Goal: Information Seeking & Learning: Understand process/instructions

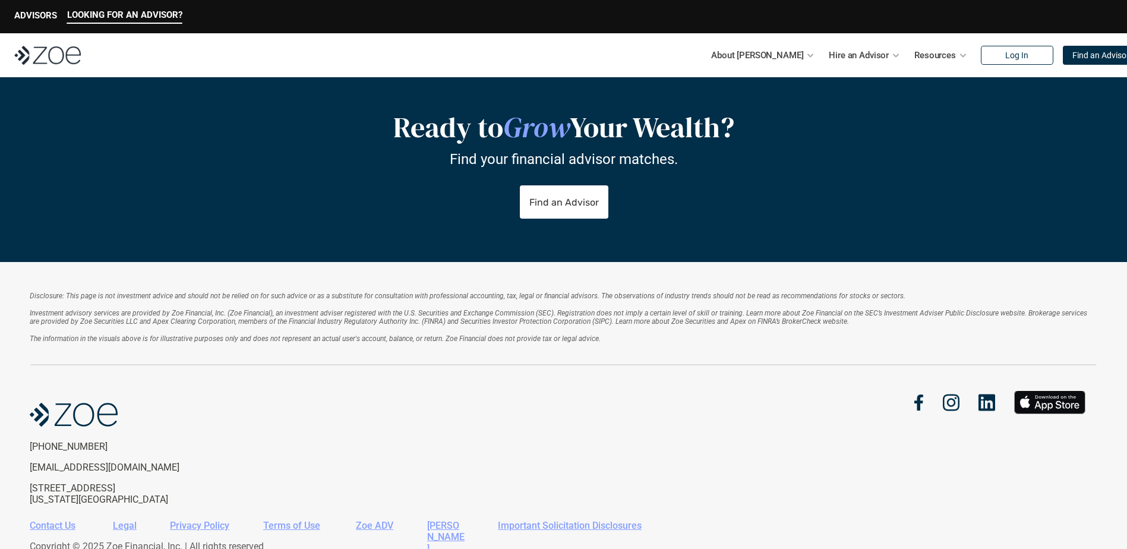
scroll to position [2486, 0]
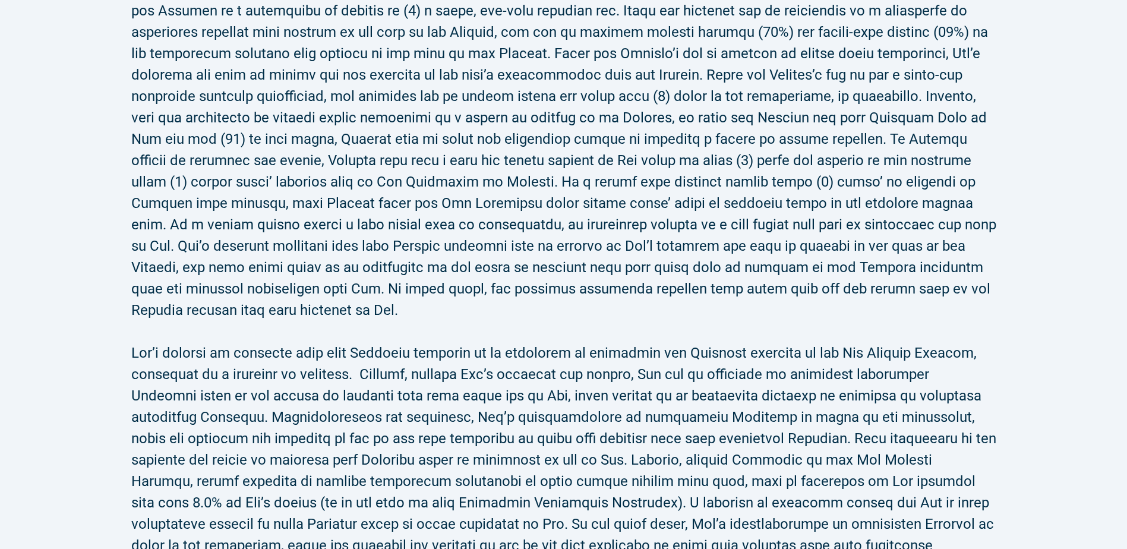
scroll to position [119, 0]
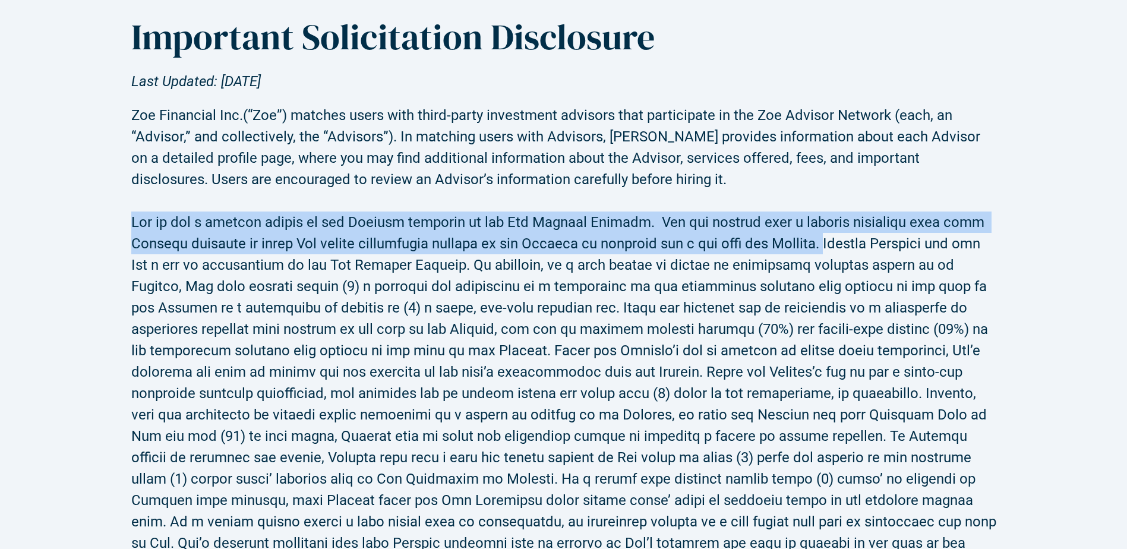
drag, startPoint x: 132, startPoint y: 220, endPoint x: 831, endPoint y: 245, distance: 699.5
click at [831, 245] on h2 at bounding box center [563, 404] width 865 height 428
copy h2 "[PERSON_NAME] is not a current client of any Advisor included on the Zoe Adviso…"
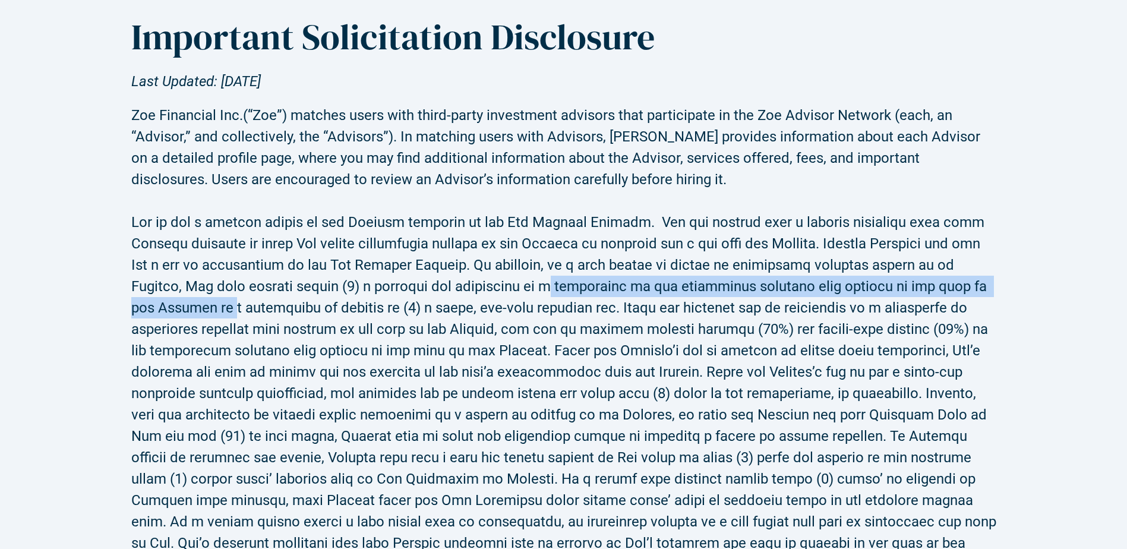
drag, startPoint x: 473, startPoint y: 288, endPoint x: 988, endPoint y: 282, distance: 514.4
click at [988, 282] on h2 at bounding box center [563, 404] width 865 height 428
click at [294, 287] on h2 at bounding box center [563, 404] width 865 height 428
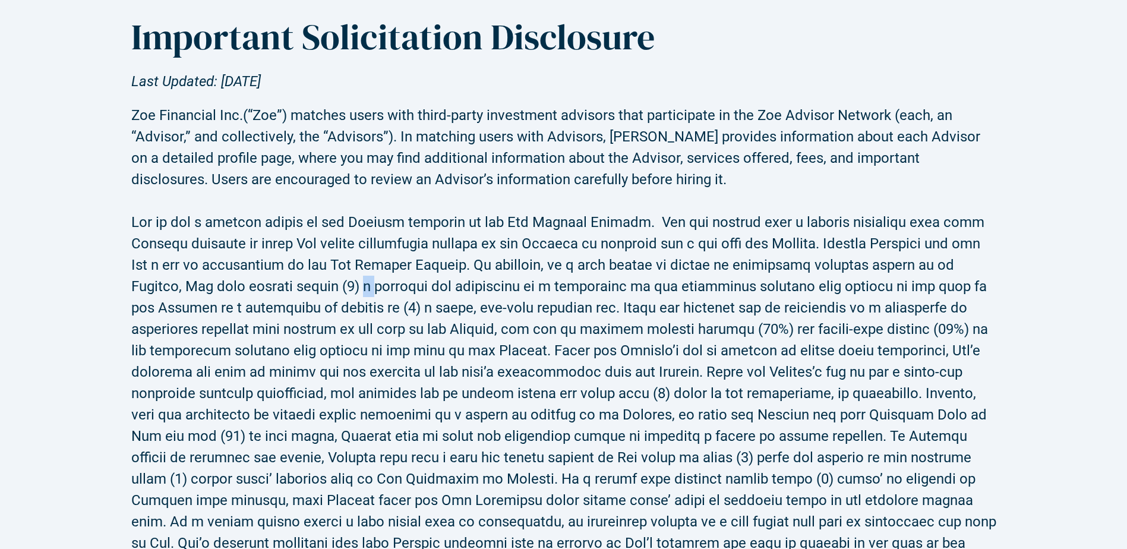
click at [294, 287] on h2 at bounding box center [563, 404] width 865 height 428
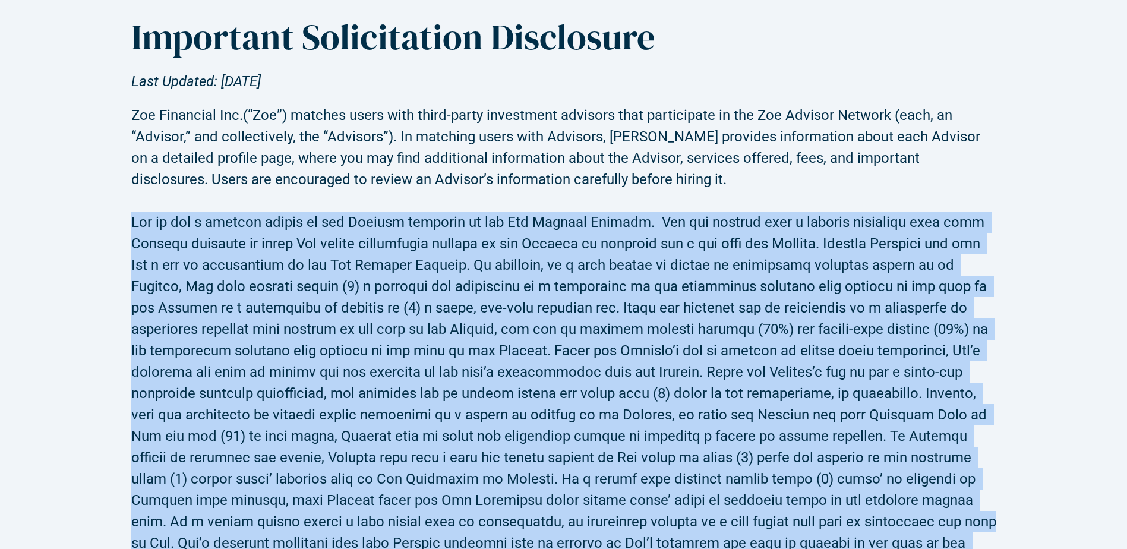
click at [294, 287] on h2 at bounding box center [563, 404] width 865 height 428
drag, startPoint x: 294, startPoint y: 287, endPoint x: 303, endPoint y: 329, distance: 43.1
click at [311, 321] on h2 at bounding box center [563, 404] width 865 height 428
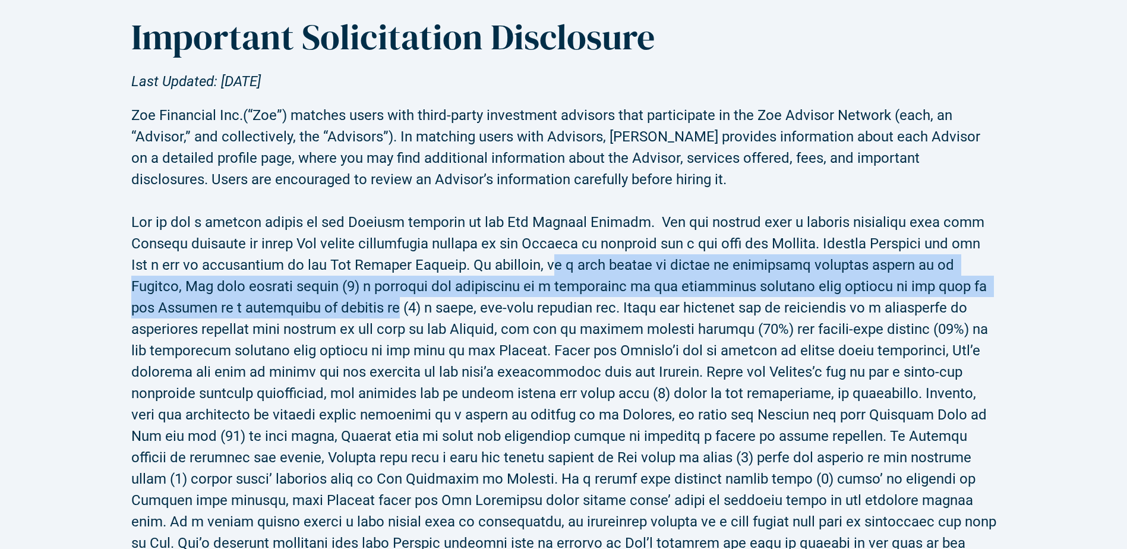
drag, startPoint x: 535, startPoint y: 262, endPoint x: 290, endPoint y: 314, distance: 250.1
click at [290, 314] on h2 at bounding box center [563, 404] width 865 height 428
copy h2 "f a user elects to become an investment advisory client of an Advisor, [PERSON_…"
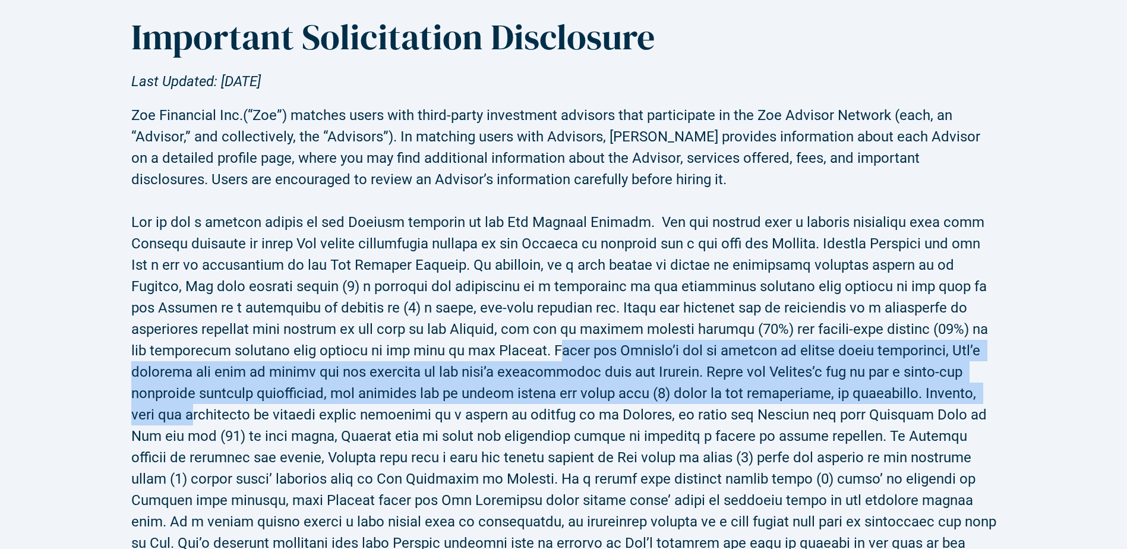
drag, startPoint x: 390, startPoint y: 349, endPoint x: 891, endPoint y: 394, distance: 502.8
click at [891, 394] on h2 at bounding box center [563, 404] width 865 height 428
